Goal: Communication & Community: Connect with others

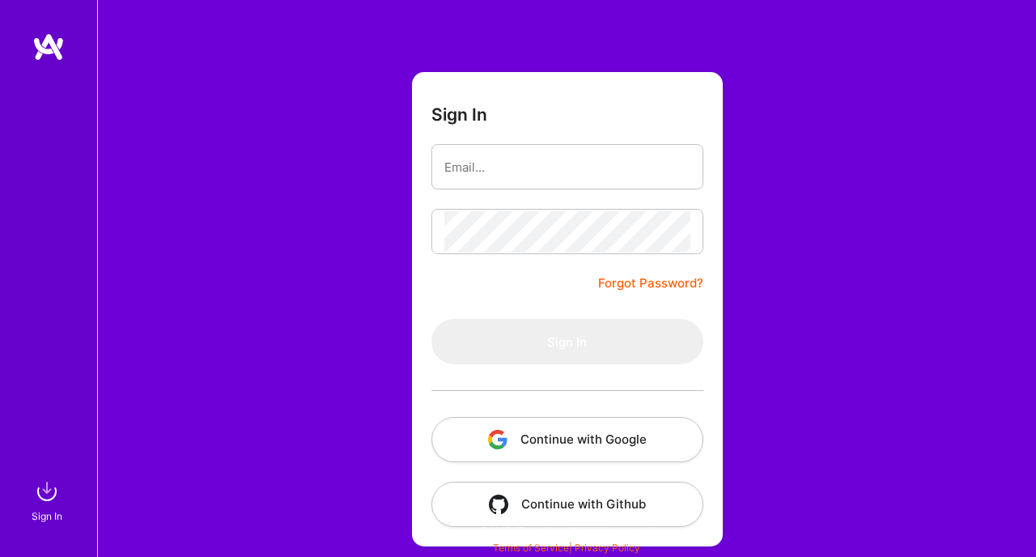
scroll to position [51, 0]
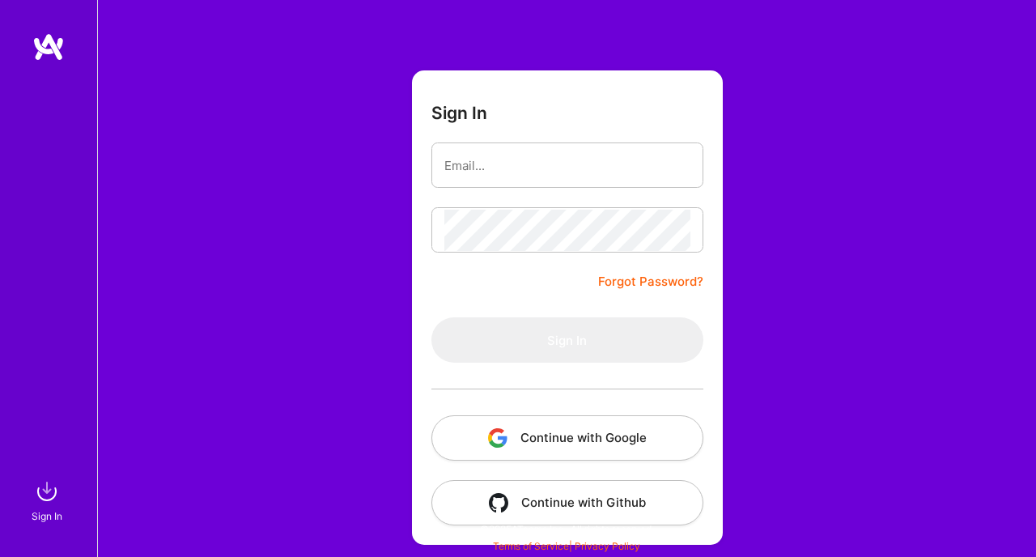
click at [535, 430] on button "Continue with Google" at bounding box center [567, 437] width 272 height 45
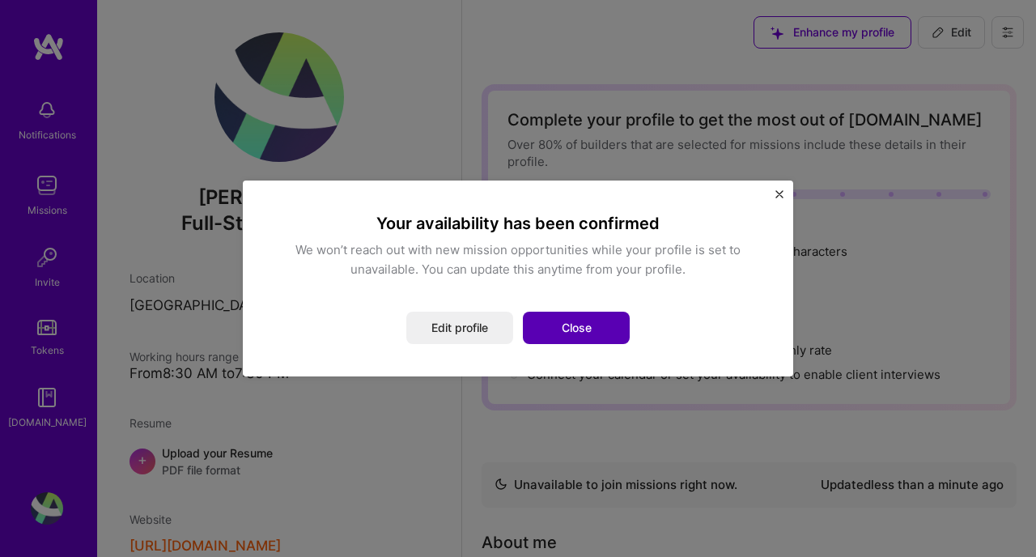
click at [570, 329] on button "Close" at bounding box center [576, 328] width 107 height 32
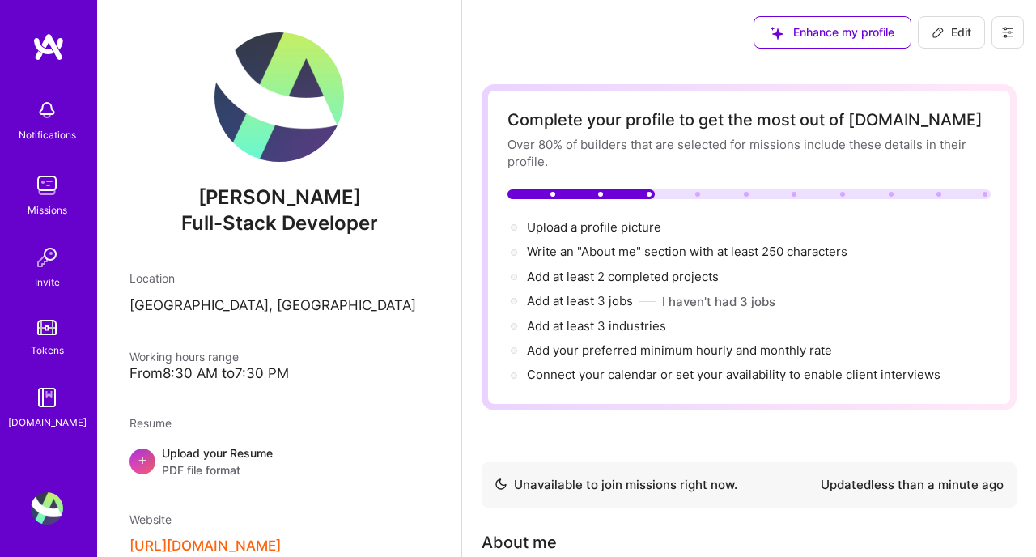
click at [42, 269] on img at bounding box center [47, 257] width 32 height 32
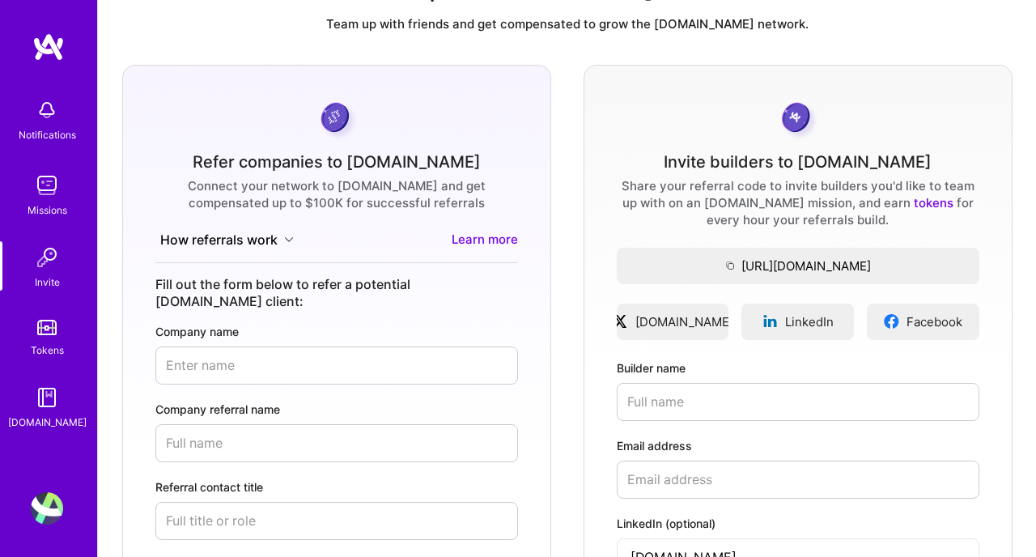
scroll to position [125, 0]
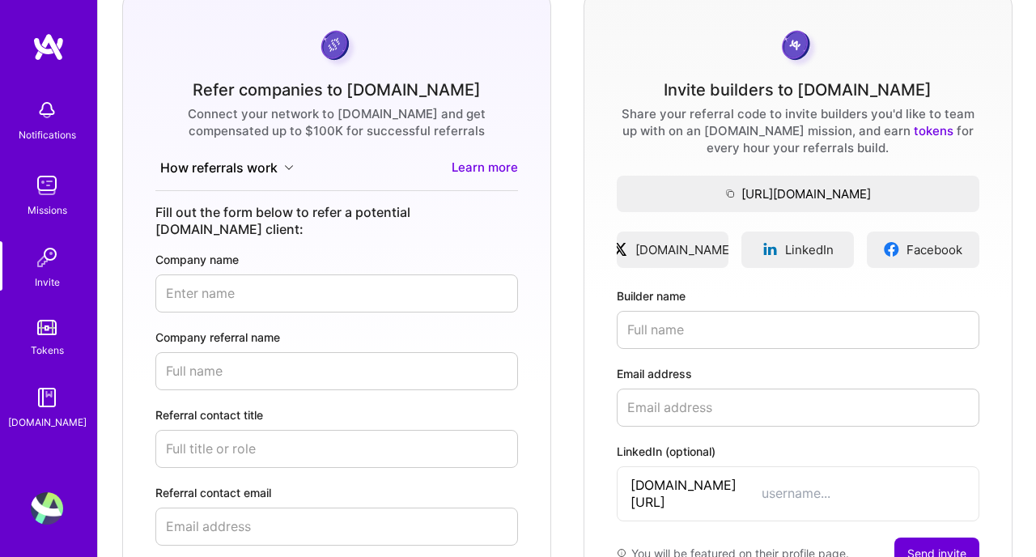
click at [675, 329] on input "Builder name" at bounding box center [798, 330] width 363 height 38
type input "A"
click at [804, 256] on span "LinkedIn" at bounding box center [809, 249] width 49 height 17
click at [720, 331] on input "Builder name" at bounding box center [798, 330] width 363 height 38
type input "[PERSON_NAME]"
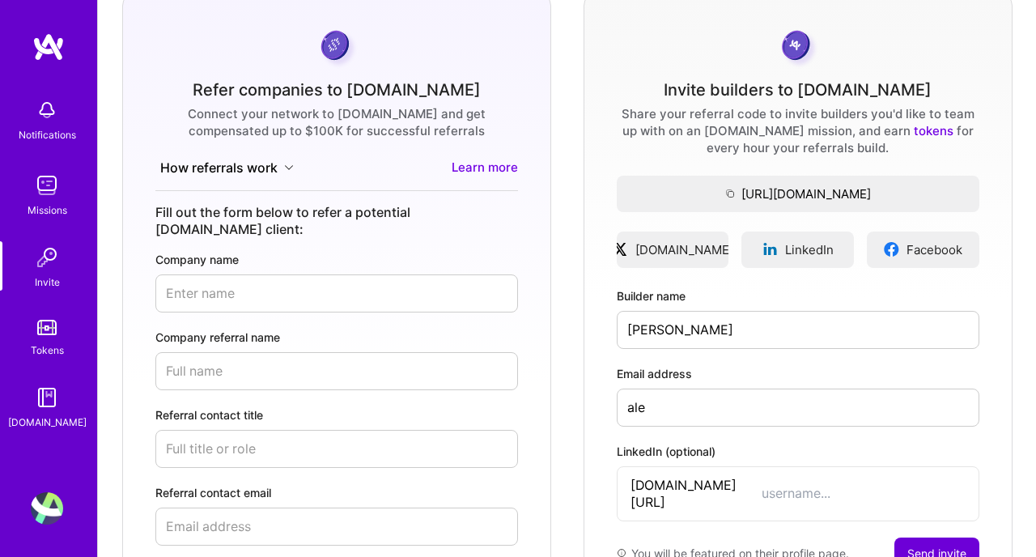
drag, startPoint x: 658, startPoint y: 411, endPoint x: 577, endPoint y: 411, distance: 80.9
click at [578, 412] on div "Refer companies to [DOMAIN_NAME] Connect your network to [DOMAIN_NAME] and get …" at bounding box center [567, 384] width 912 height 783
paste input "[EMAIL_ADDRESS][DOMAIN_NAME]"
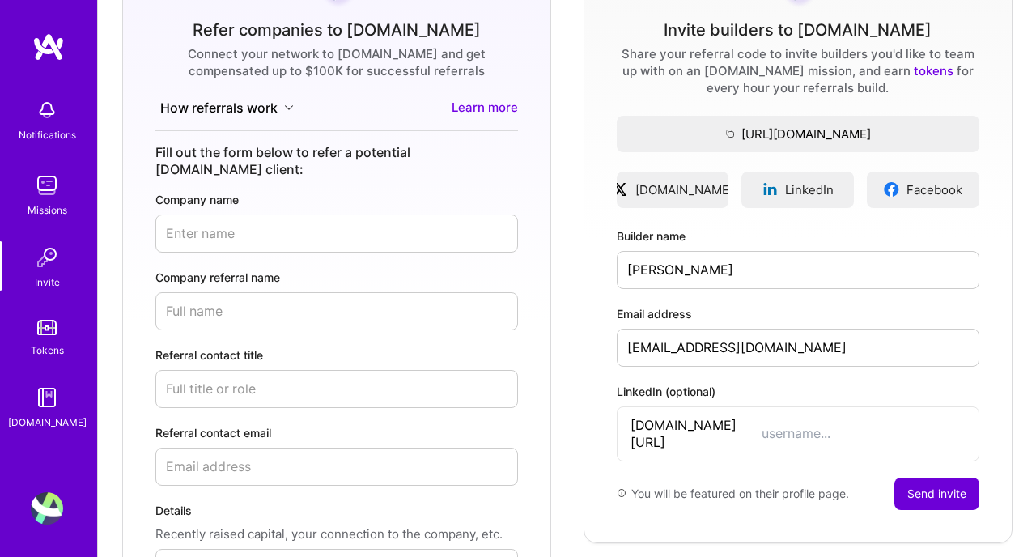
scroll to position [186, 0]
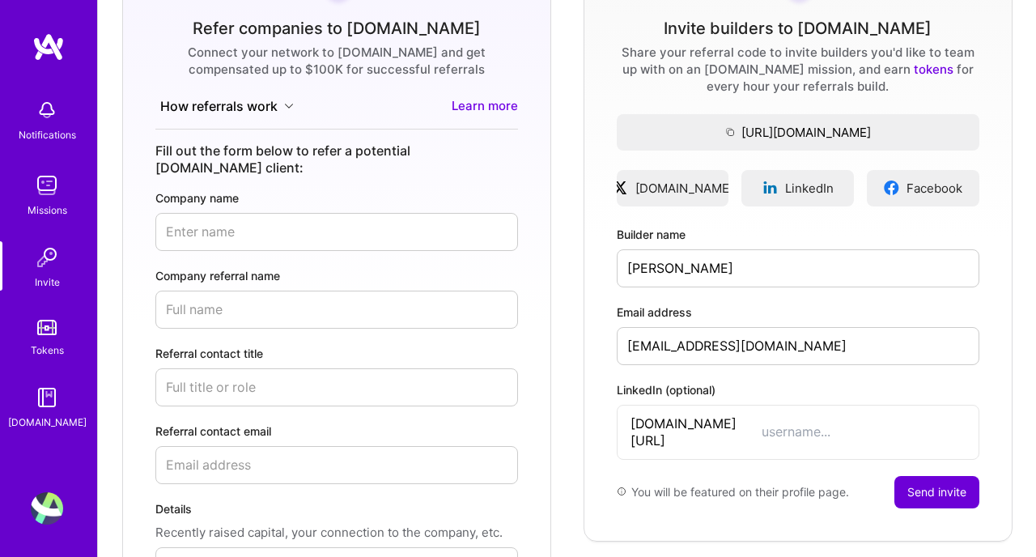
type input "[EMAIL_ADDRESS][DOMAIN_NAME]"
click at [761, 425] on input "LinkedIn (optional)" at bounding box center [863, 431] width 204 height 17
paste input "aleksandarmaksimovic2608"
type input "aleksandarmaksimovic2608"
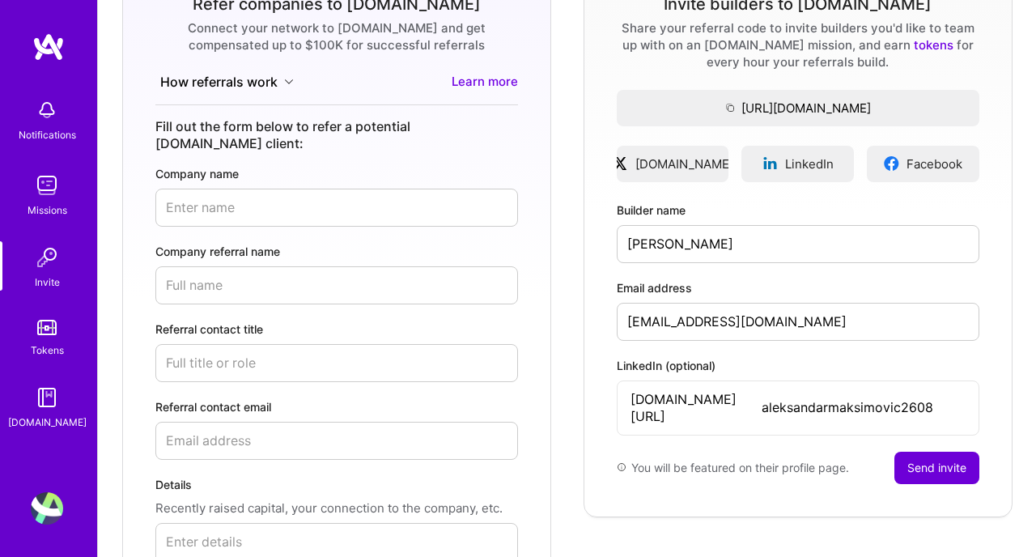
click at [939, 456] on button "Send invite" at bounding box center [936, 468] width 85 height 32
type input "[EMAIL_ADDRESS][DOMAIN_NAME]"
click at [942, 455] on button "Send invite" at bounding box center [936, 468] width 85 height 32
